Goal: Communication & Community: Answer question/provide support

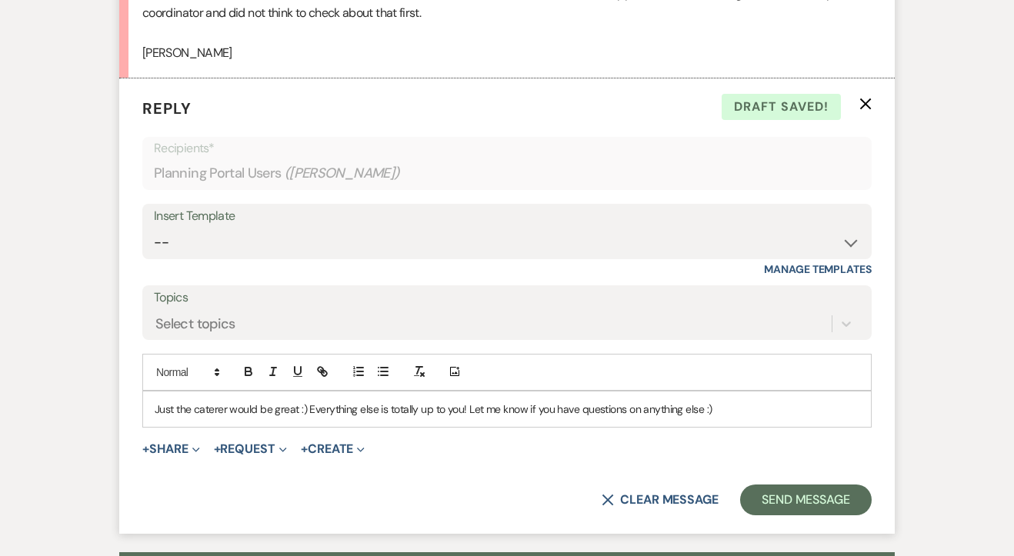
scroll to position [1035, 0]
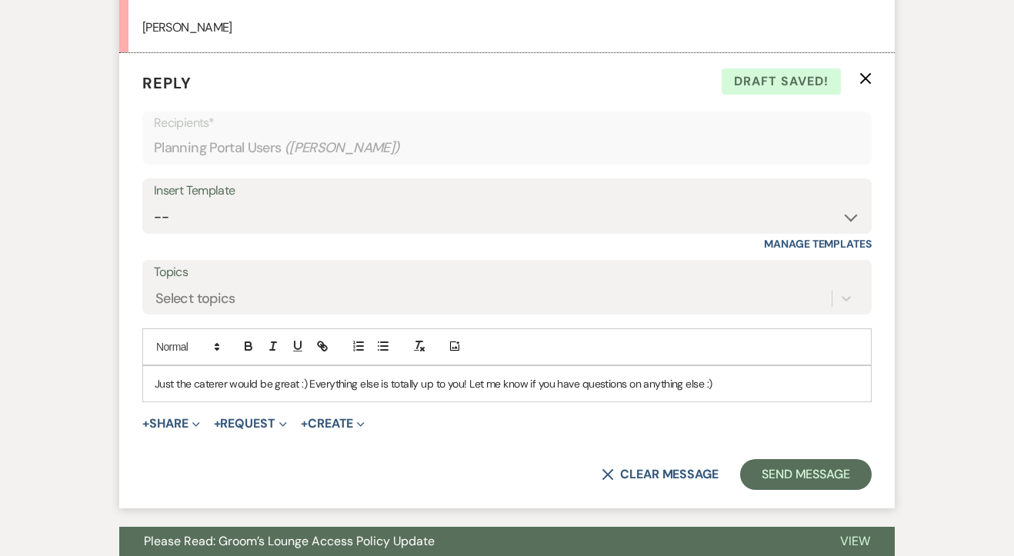
click at [418, 375] on p "Just the caterer would be great :) Everything else is totally up to you! Let me…" at bounding box center [507, 383] width 704 height 17
click at [712, 375] on p "Just the caterer would be great :) Everything else is totally up to you! Let me…" at bounding box center [507, 383] width 704 height 17
drag, startPoint x: 712, startPoint y: 351, endPoint x: 631, endPoint y: 348, distance: 81.6
click at [631, 375] on p "Just the caterer would be great :) Everything else is totally up to you! Let me…" at bounding box center [507, 383] width 704 height 17
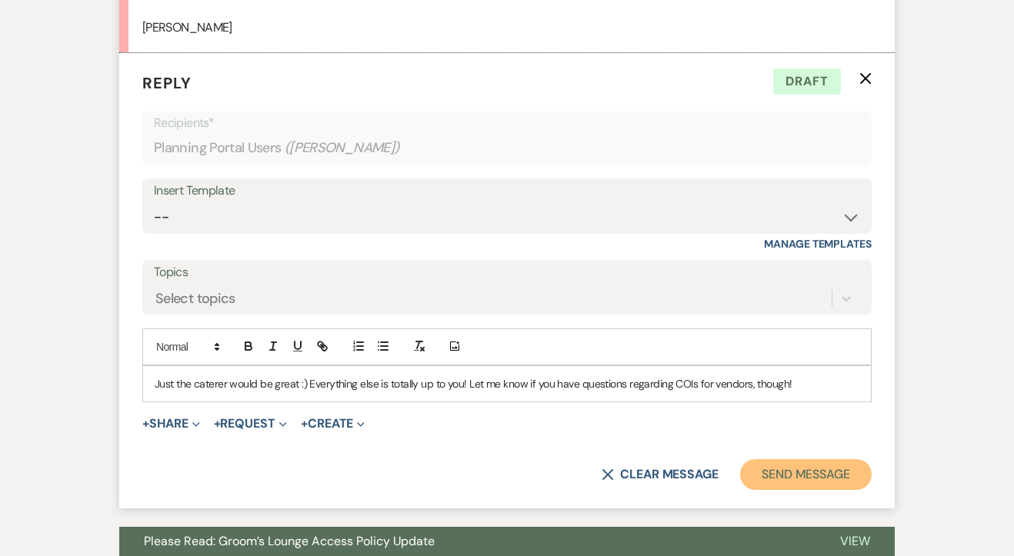
click at [777, 459] on button "Send Message" at bounding box center [806, 474] width 132 height 31
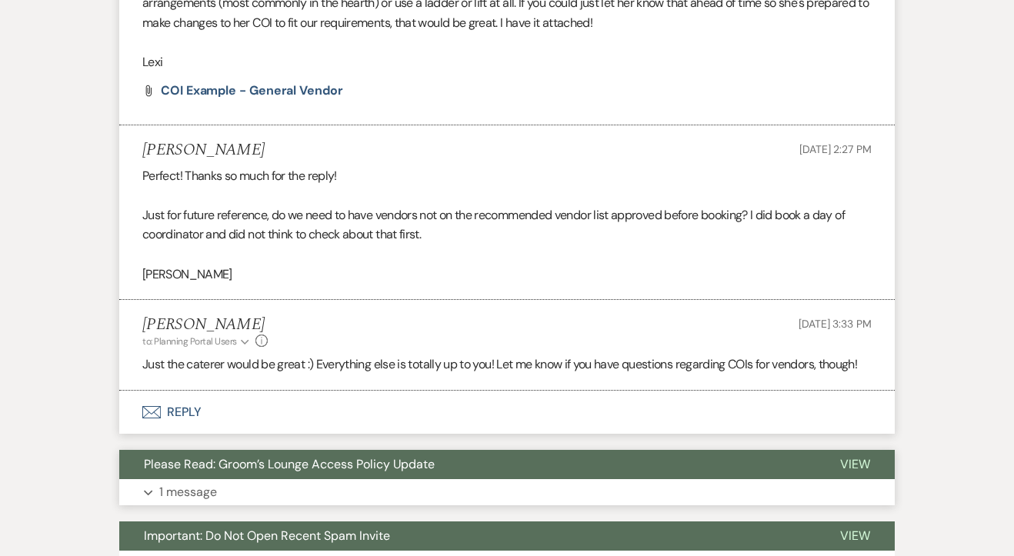
scroll to position [788, 0]
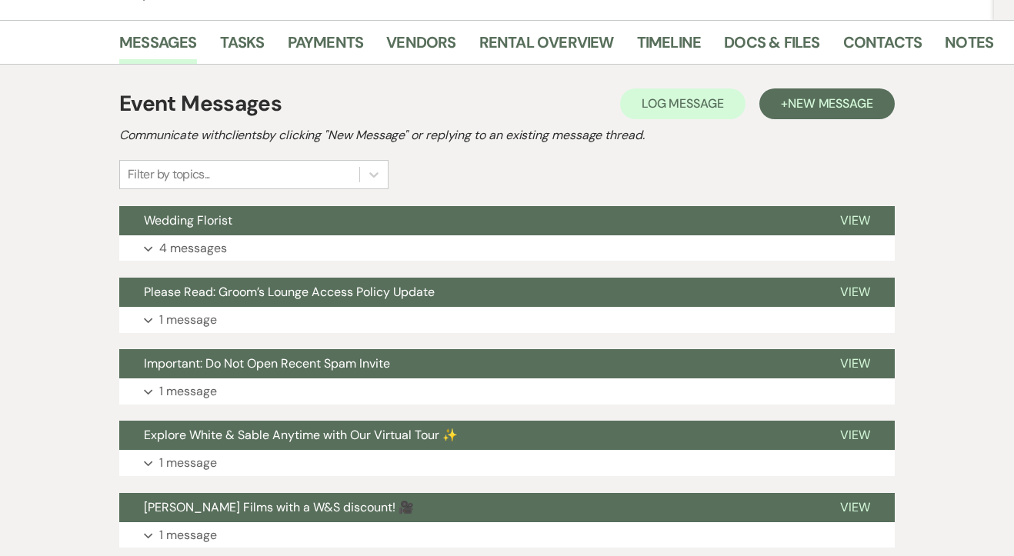
scroll to position [256, 0]
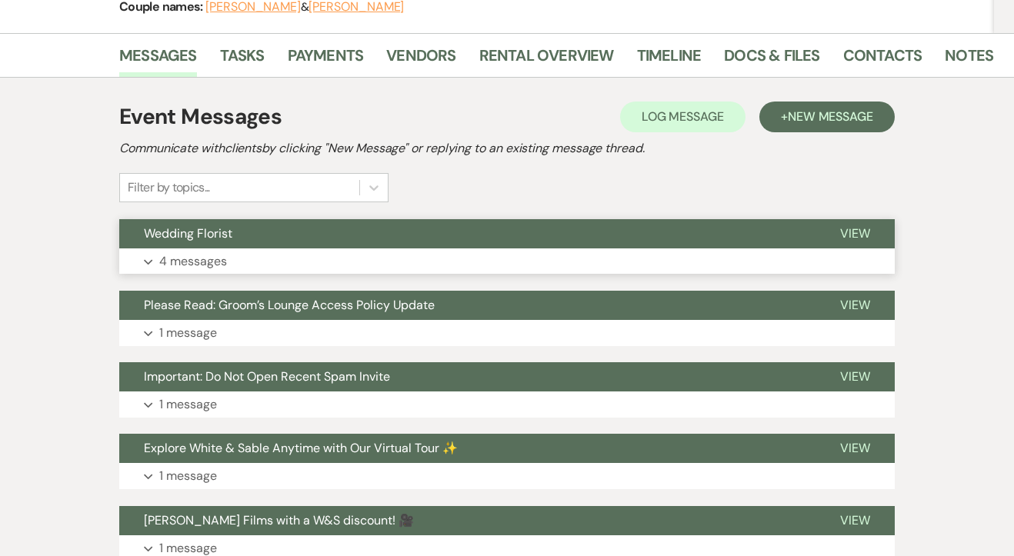
click at [170, 251] on p "4 messages" at bounding box center [193, 261] width 68 height 20
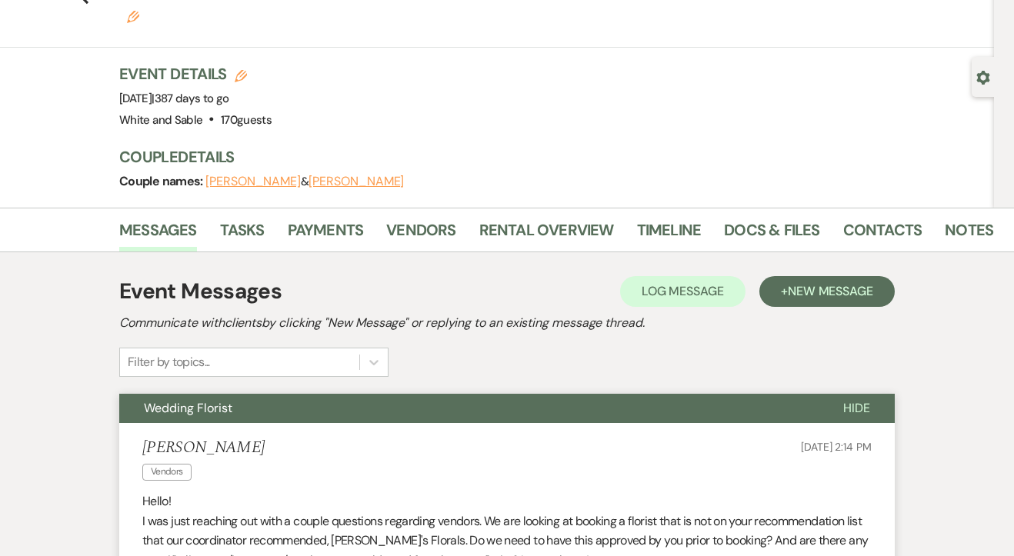
scroll to position [0, 0]
